Goal: Communication & Community: Connect with others

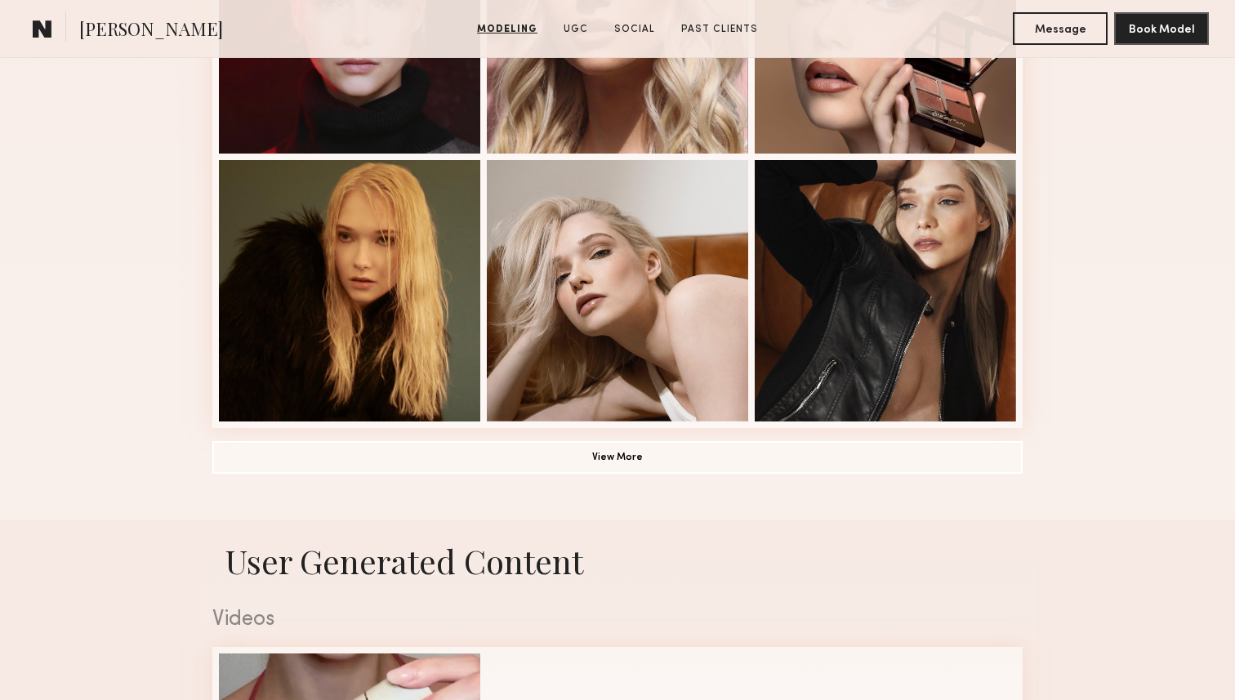
scroll to position [1153, 0]
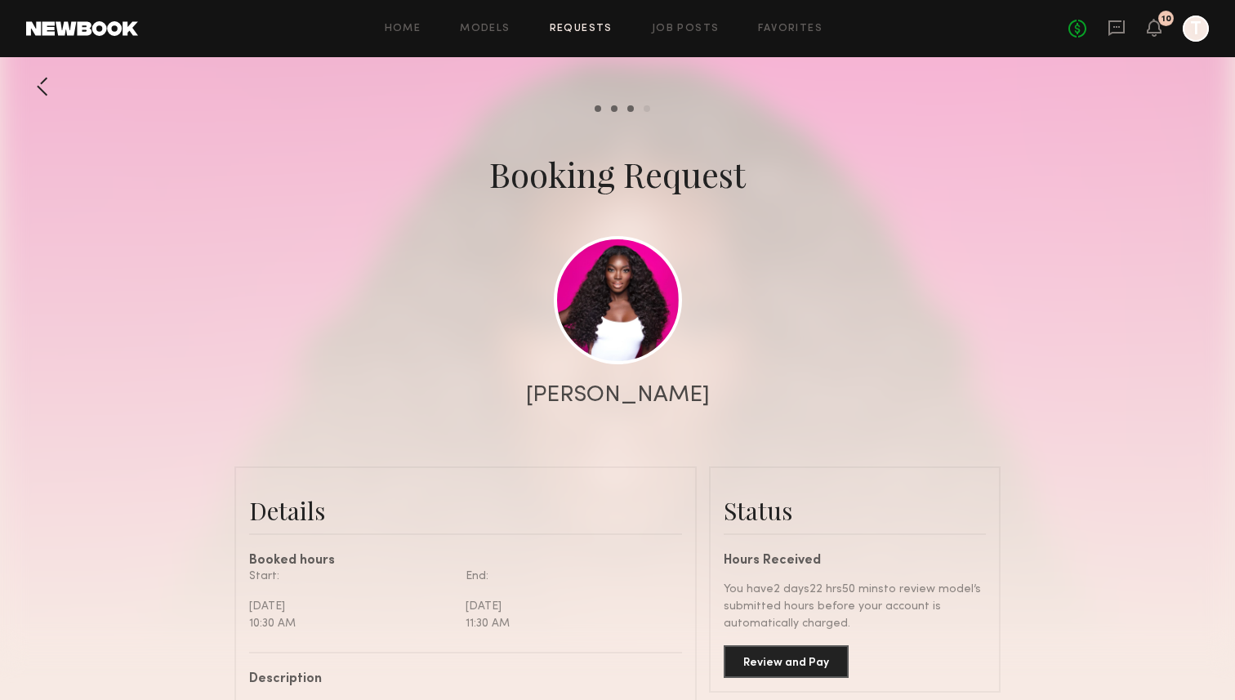
scroll to position [502, 0]
click at [1157, 25] on icon at bounding box center [1154, 26] width 13 height 11
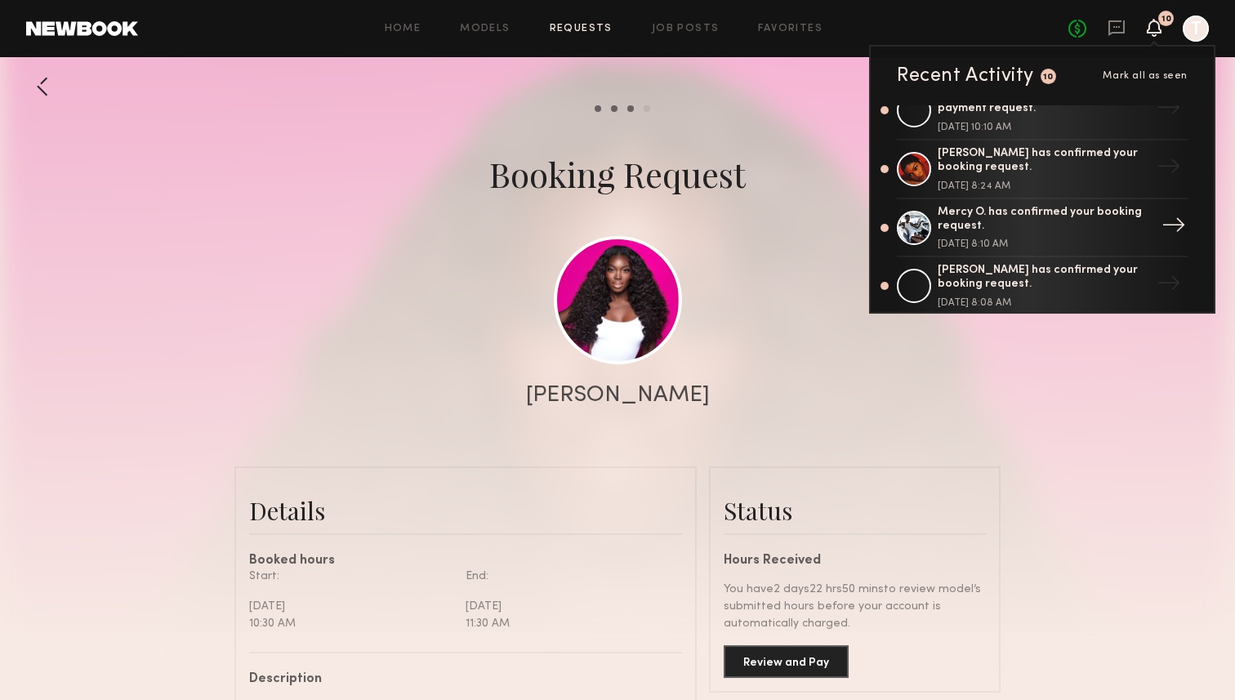
scroll to position [375, 0]
click at [1066, 207] on div "Mercy O. has confirmed your booking request." at bounding box center [1044, 221] width 212 height 28
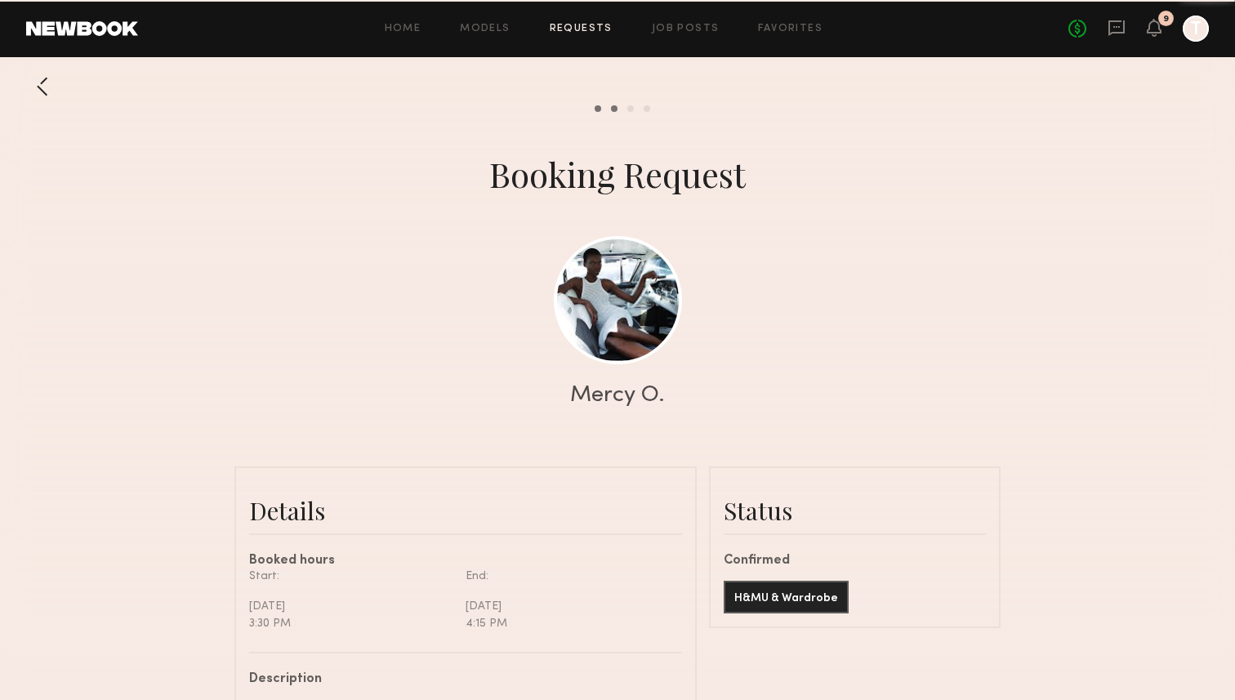
scroll to position [841, 0]
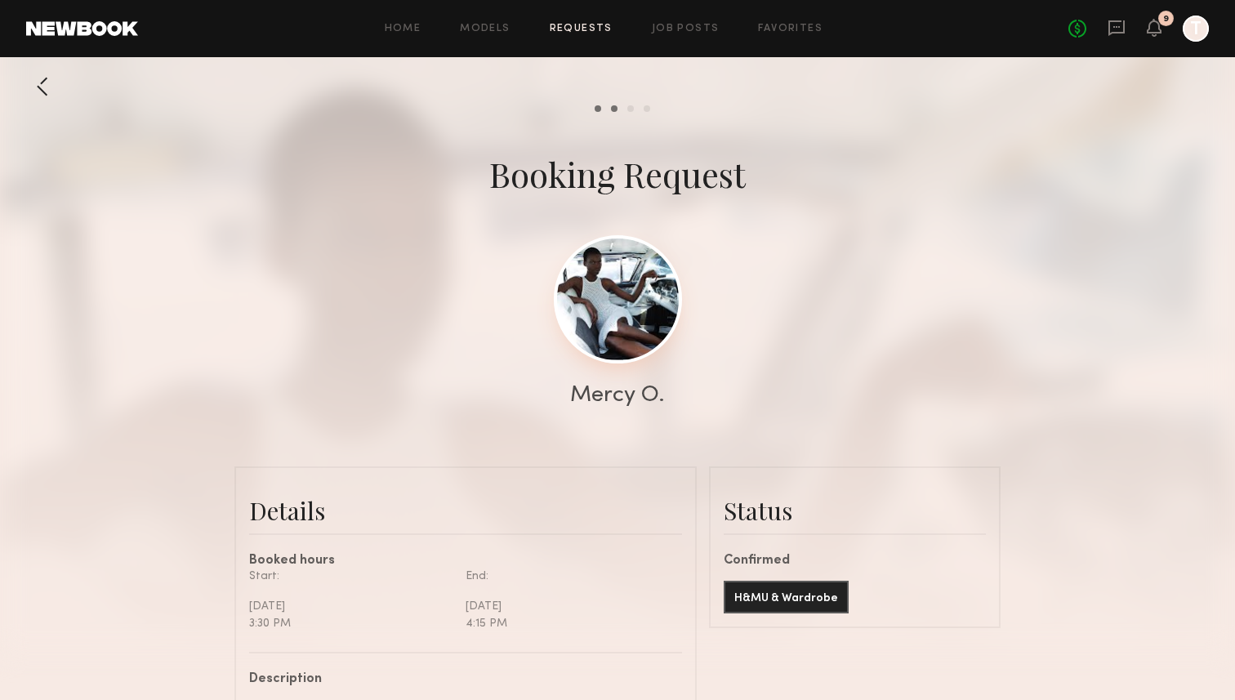
click at [630, 304] on link at bounding box center [618, 299] width 128 height 128
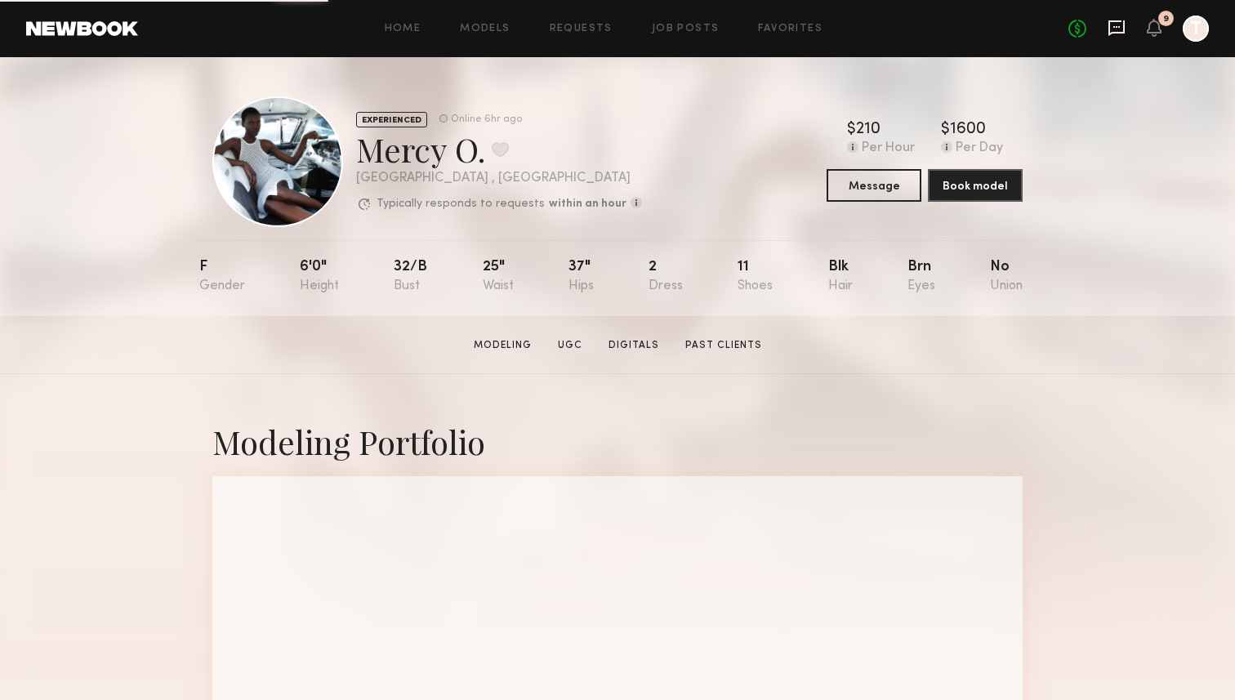
click at [1114, 27] on icon at bounding box center [1117, 27] width 7 height 2
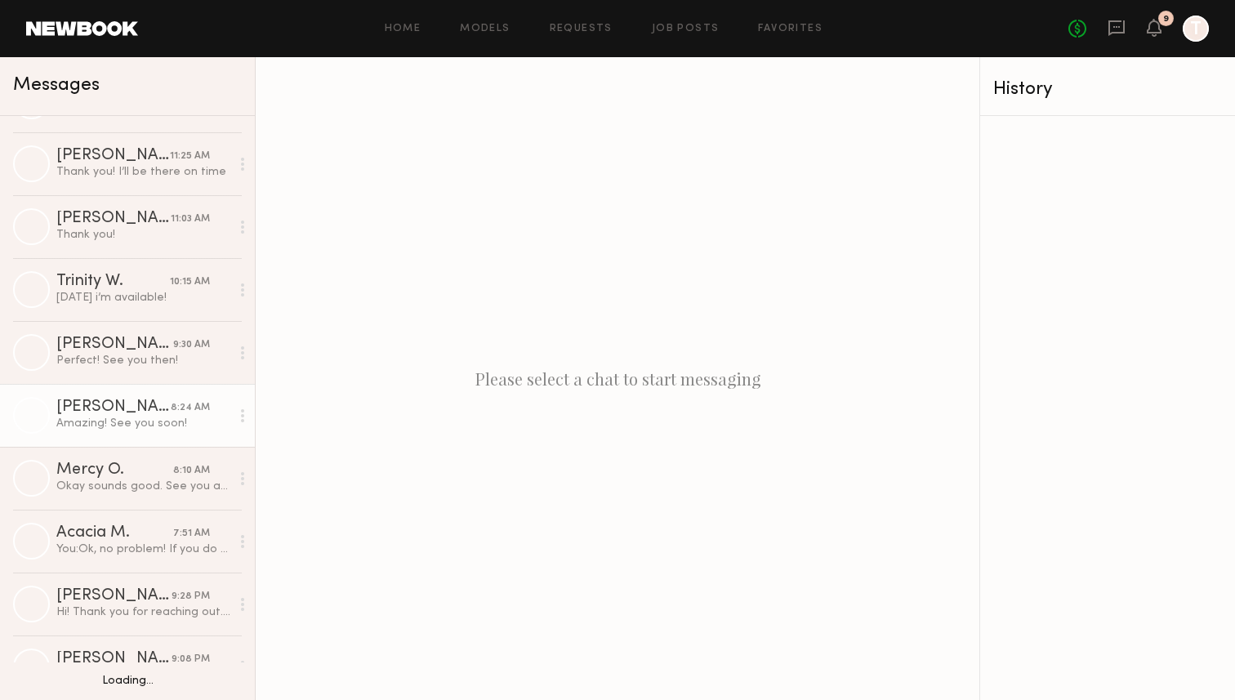
scroll to position [56, 0]
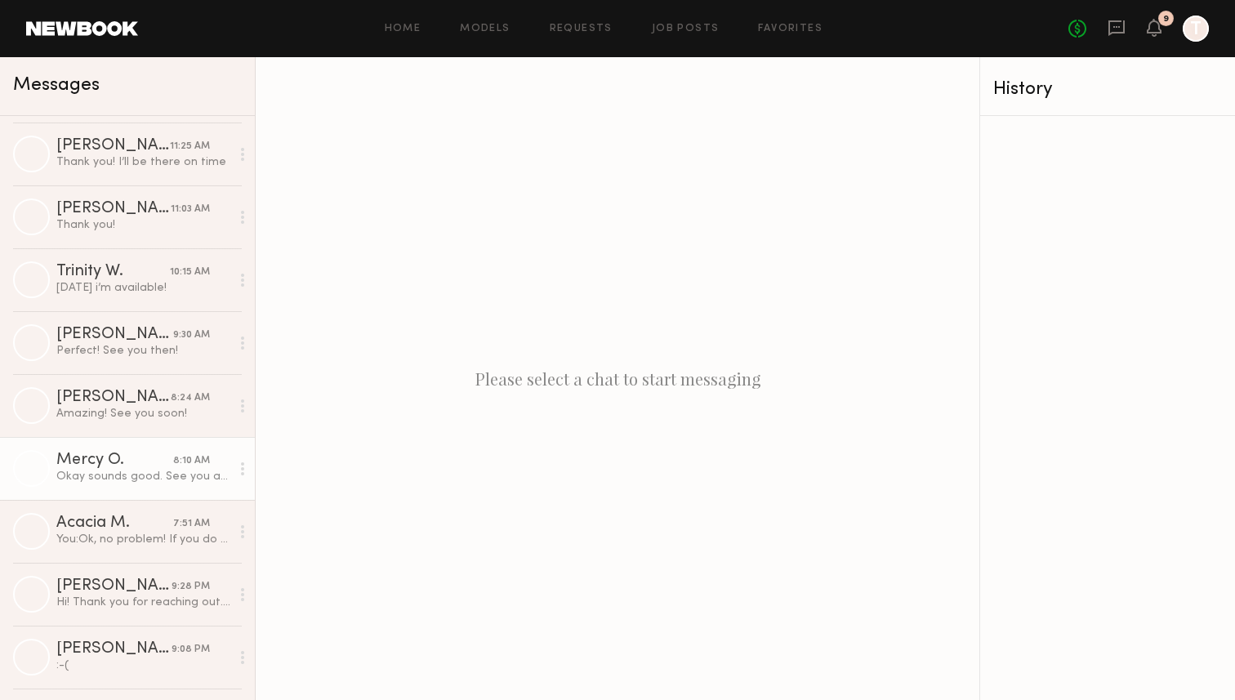
click at [132, 467] on div "Mercy O." at bounding box center [114, 461] width 117 height 16
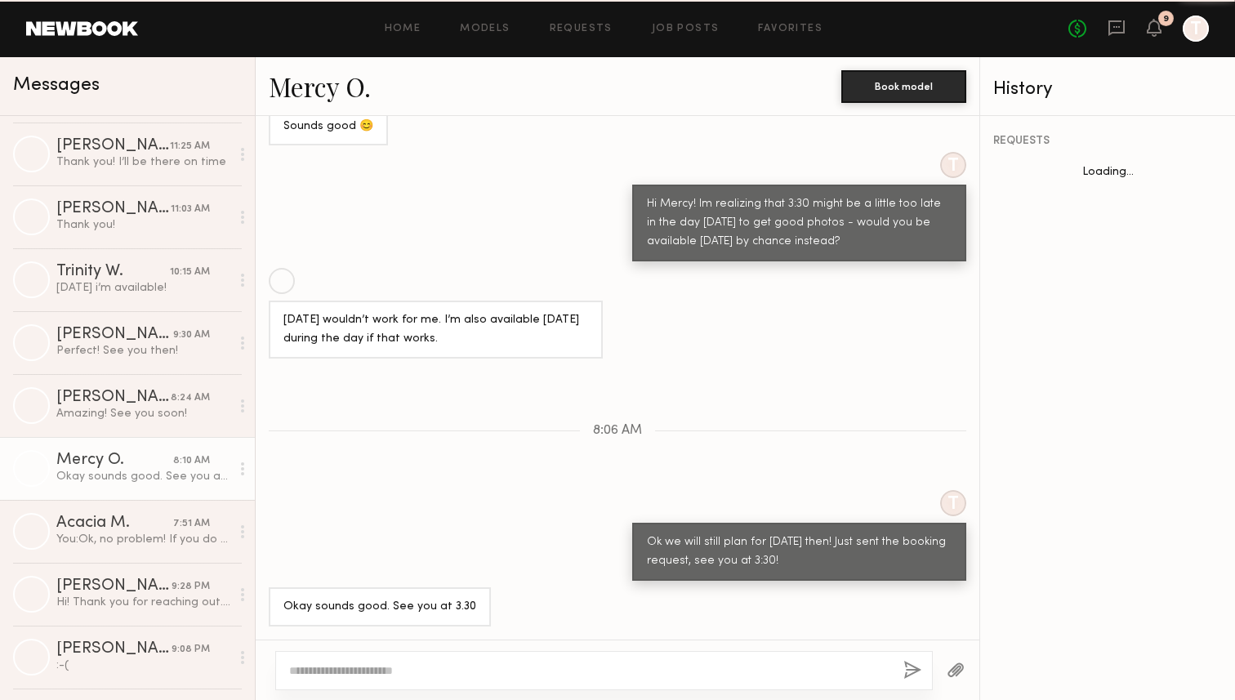
scroll to position [658, 0]
